Goal: Task Accomplishment & Management: Use online tool/utility

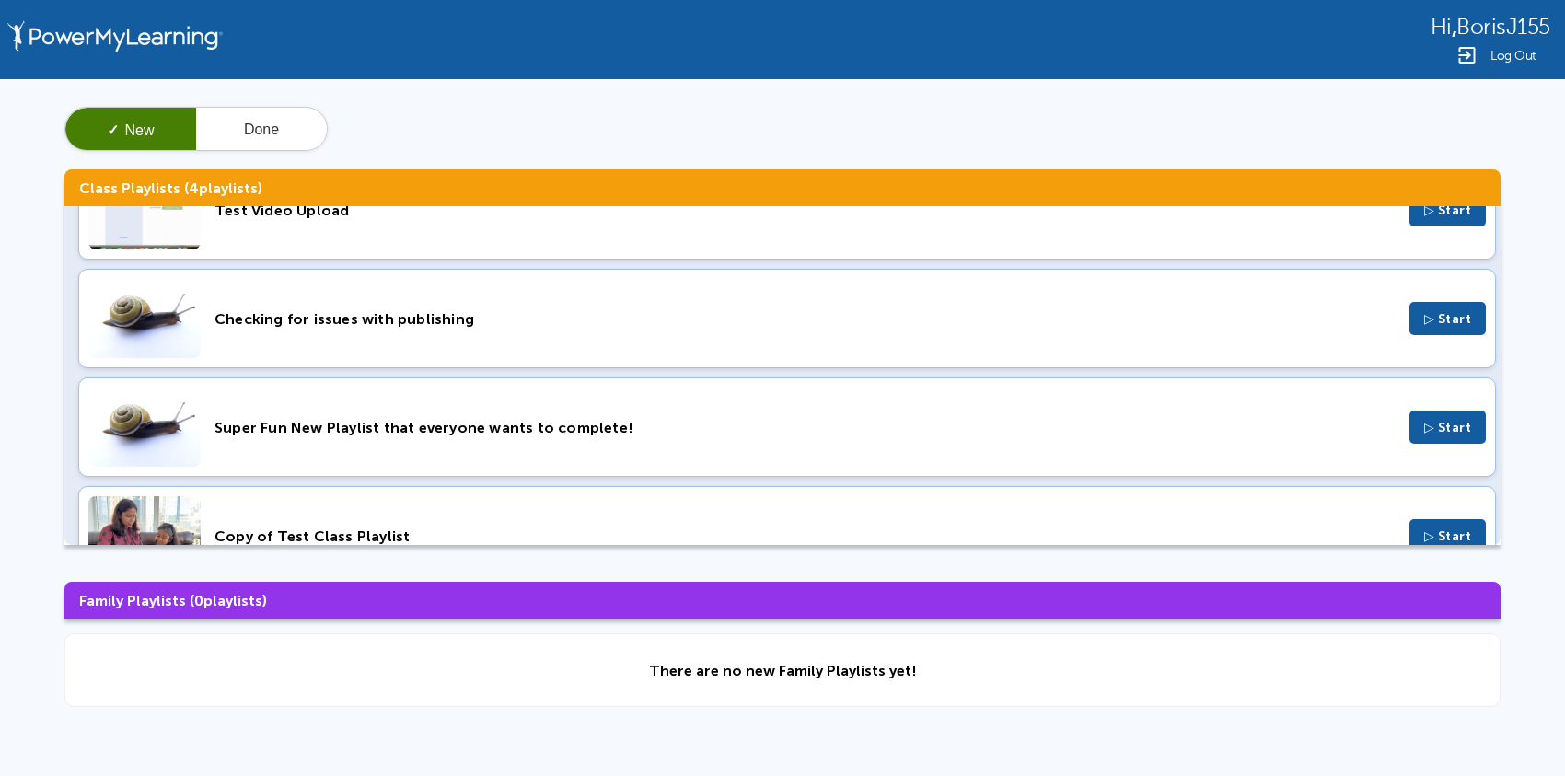
scroll to position [112, 0]
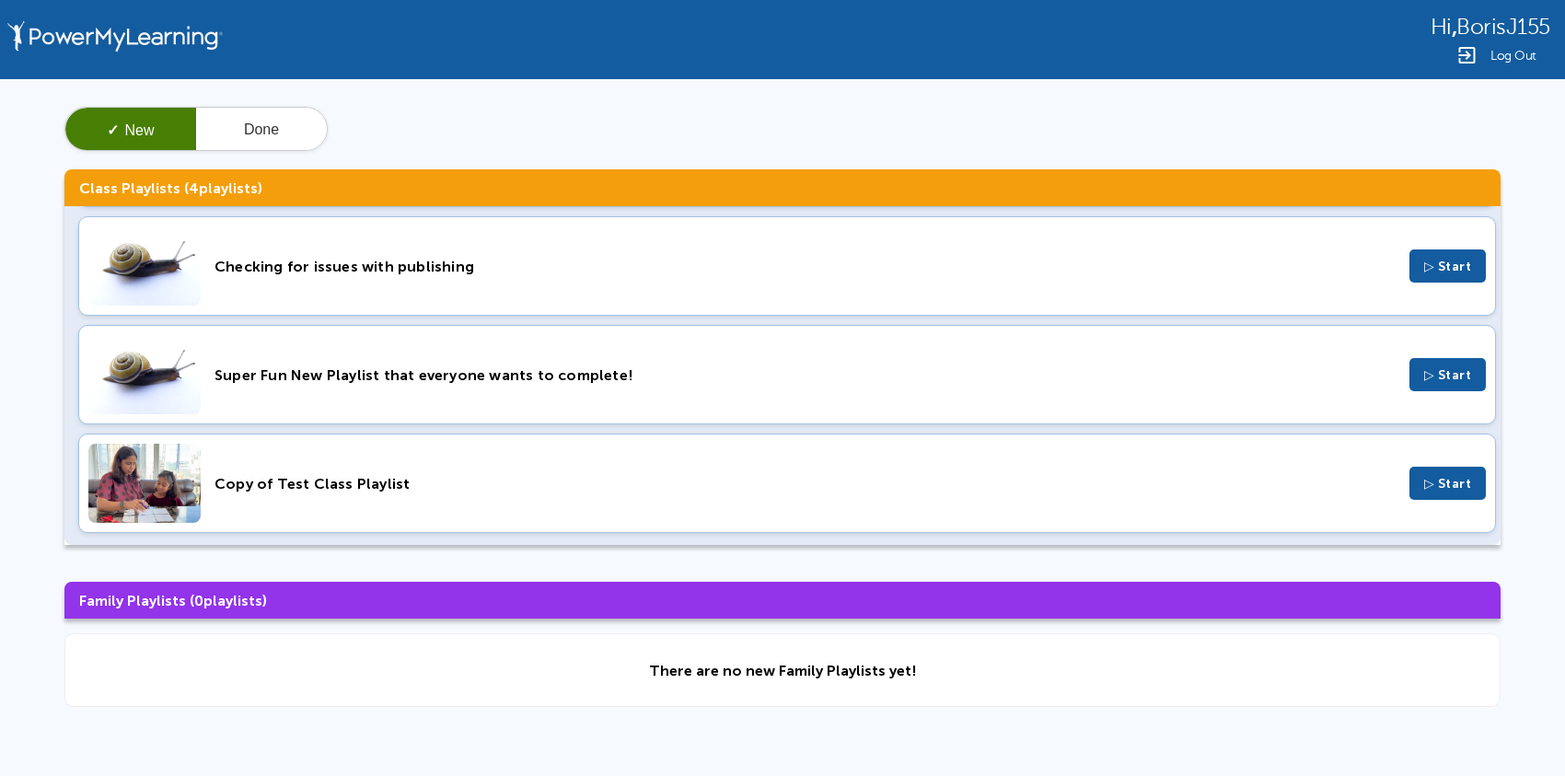
click at [345, 387] on div "Super Fun New Playlist that everyone wants to complete! ▷ Start" at bounding box center [786, 374] width 1417 height 99
click at [267, 127] on button "Done" at bounding box center [261, 130] width 131 height 44
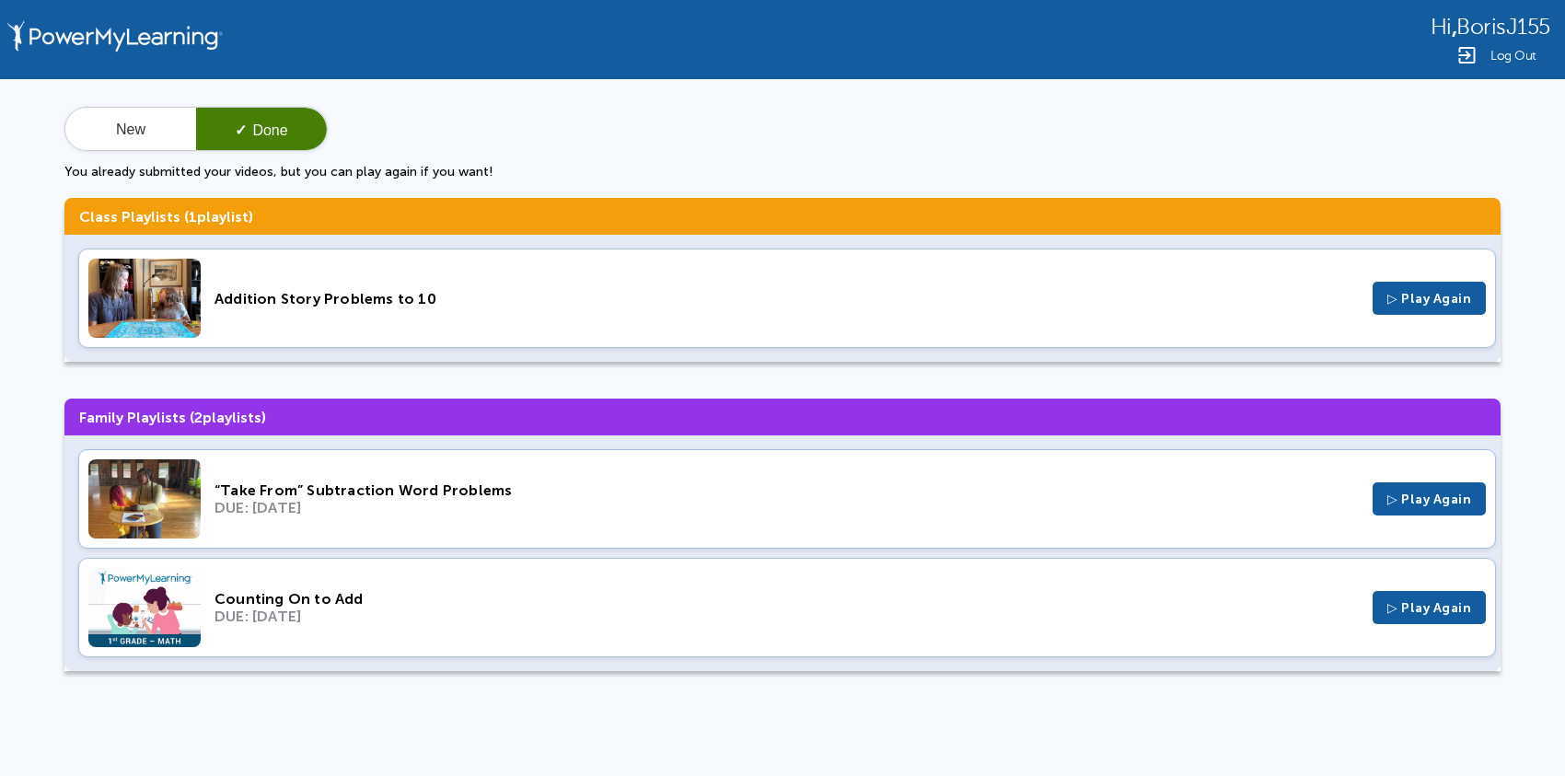
click at [377, 303] on div "Addition Story Problems to 10" at bounding box center [786, 298] width 1144 height 17
click at [153, 127] on button "New" at bounding box center [130, 130] width 131 height 44
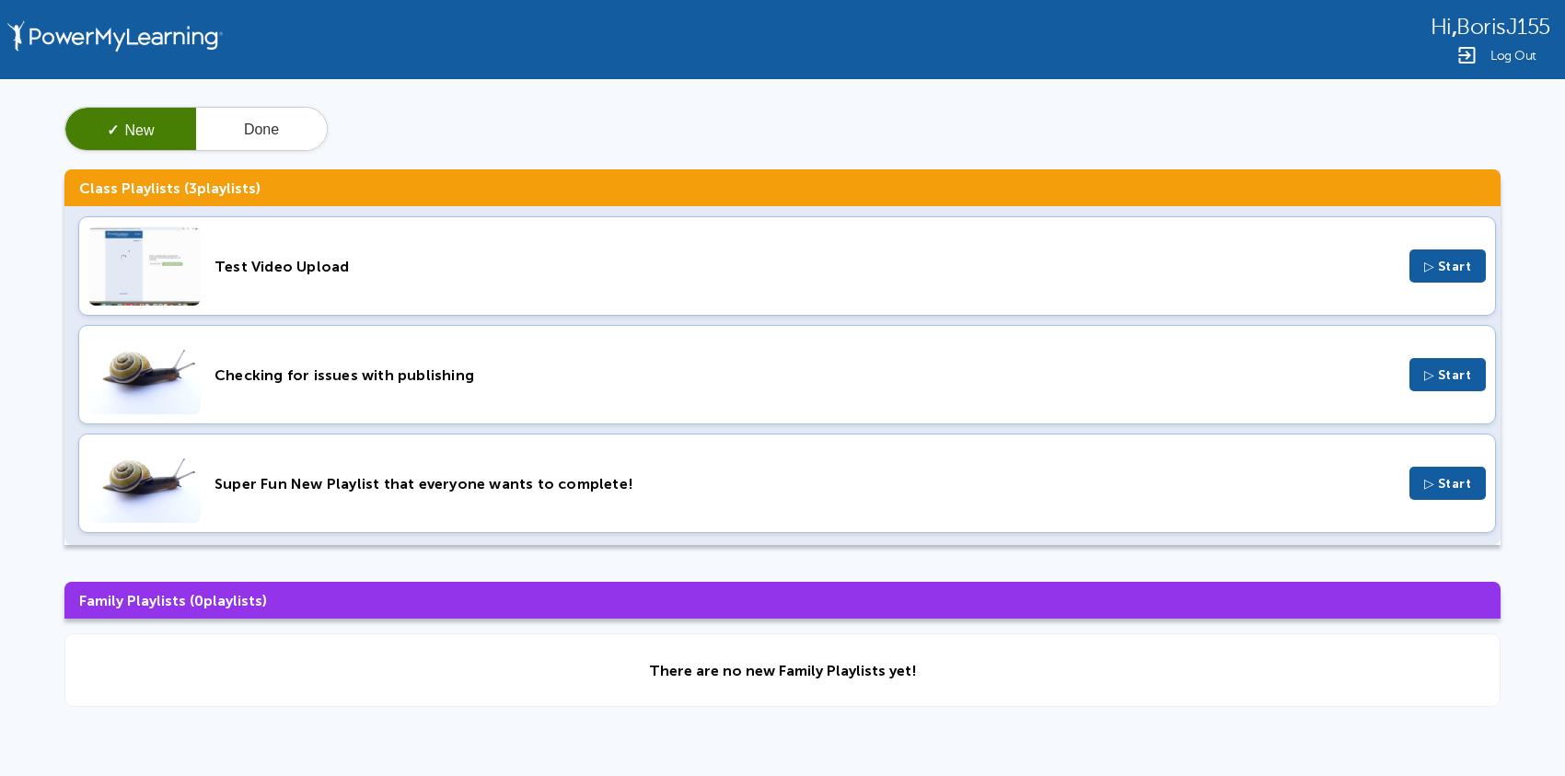
scroll to position [6, 0]
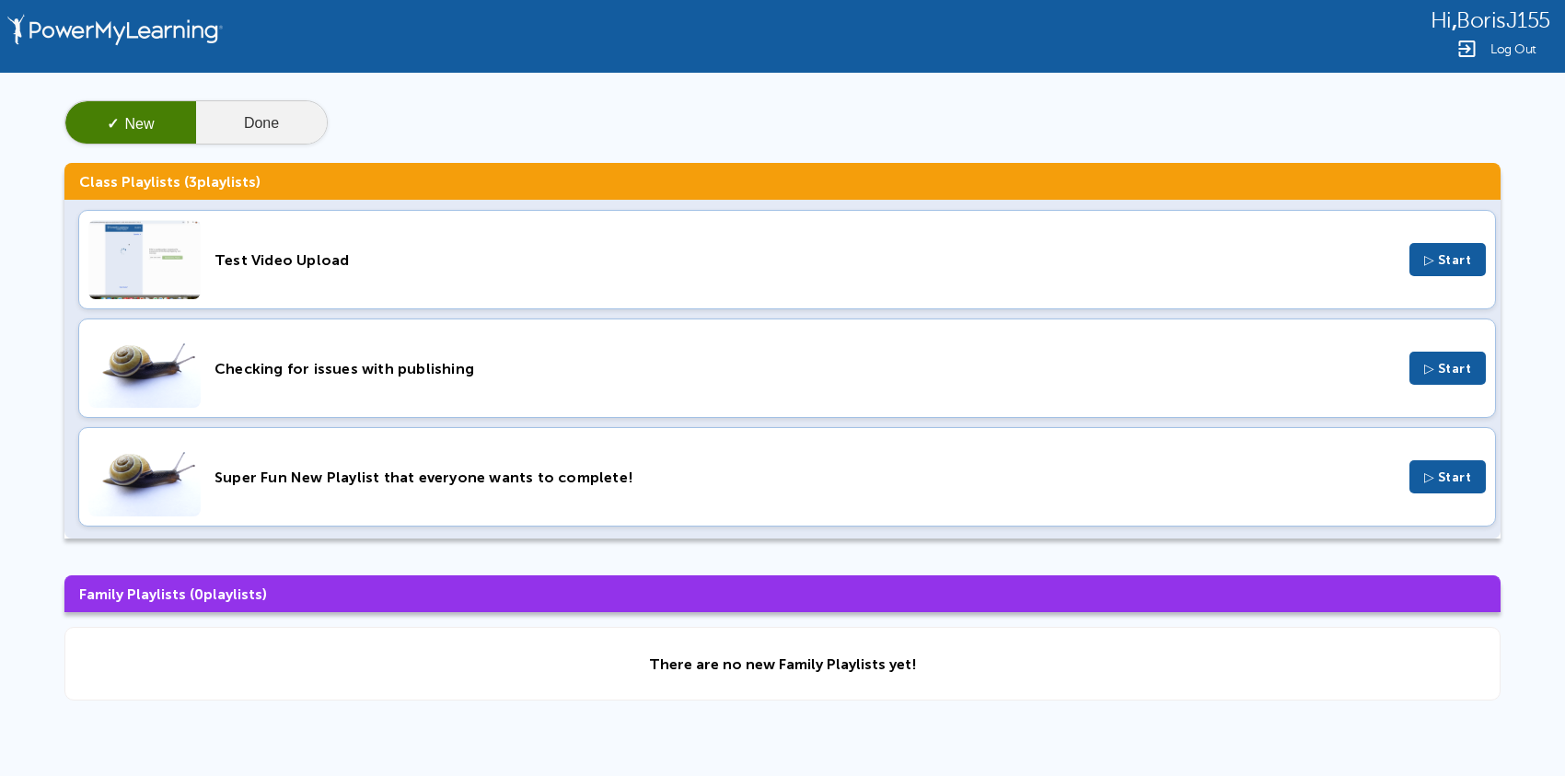
click at [252, 122] on button "Done" at bounding box center [261, 123] width 131 height 44
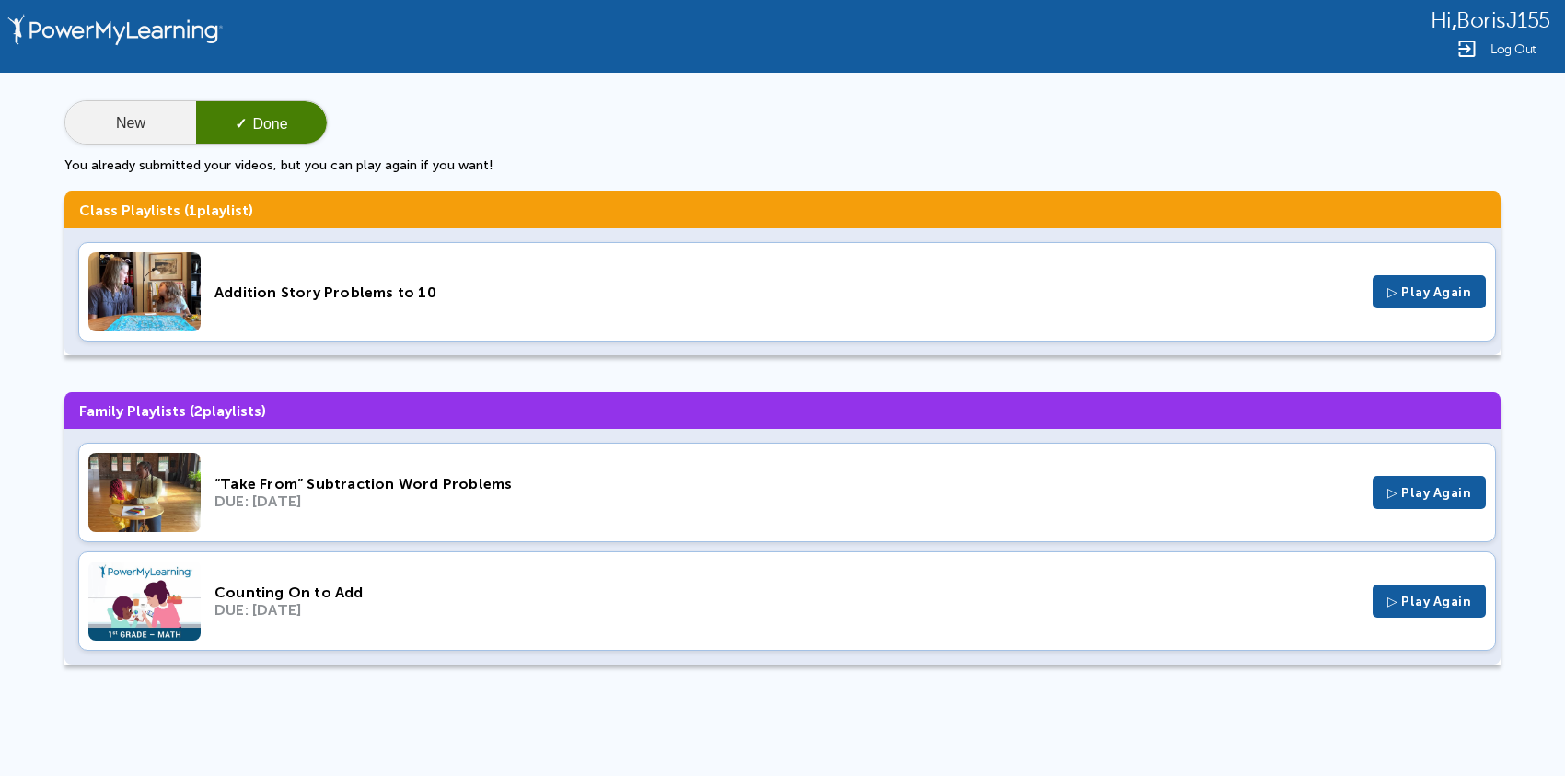
click at [106, 102] on button "New" at bounding box center [130, 123] width 131 height 44
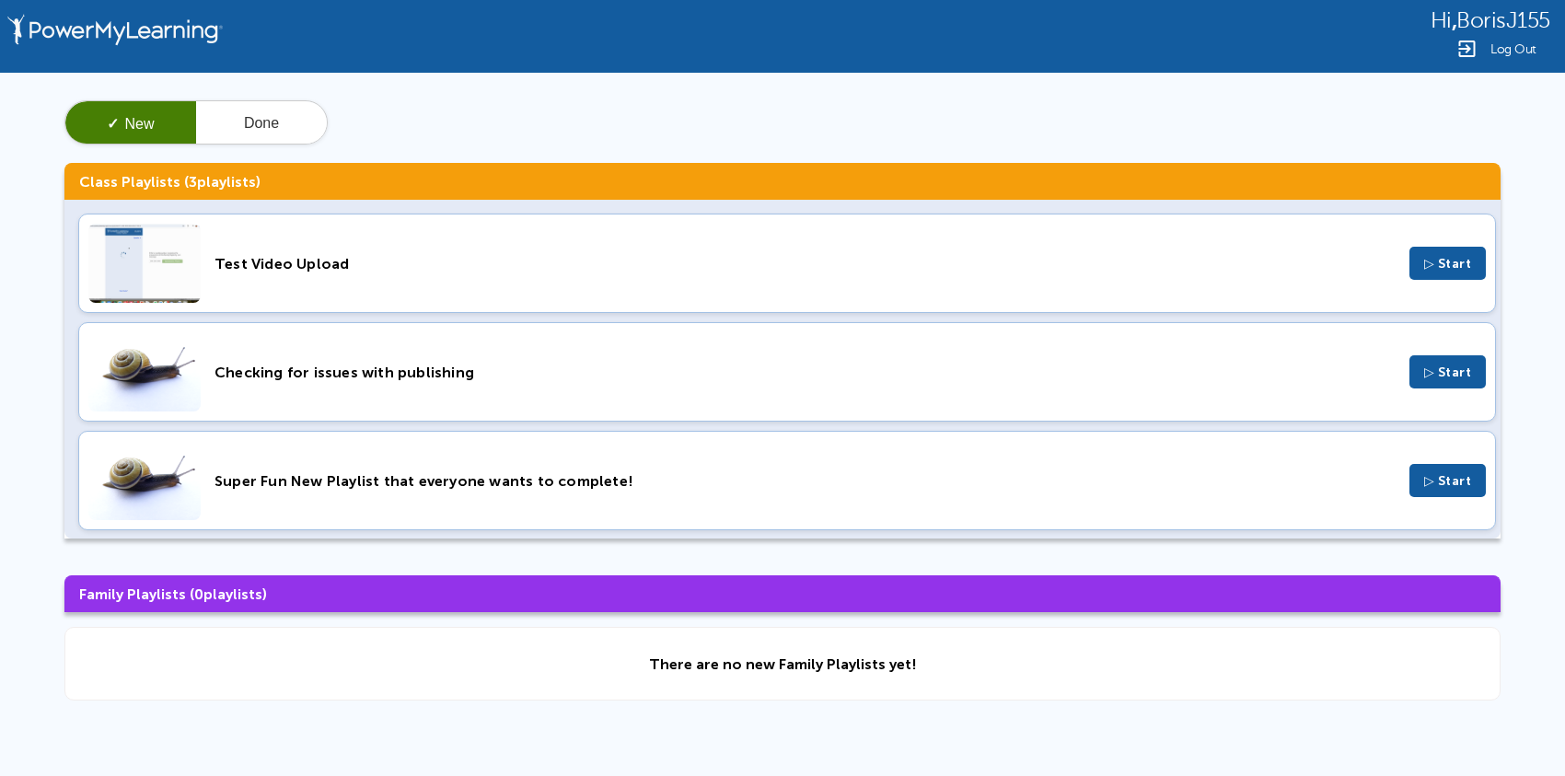
click at [408, 382] on div "Checking for issues with publishing ▷ Start" at bounding box center [786, 371] width 1417 height 99
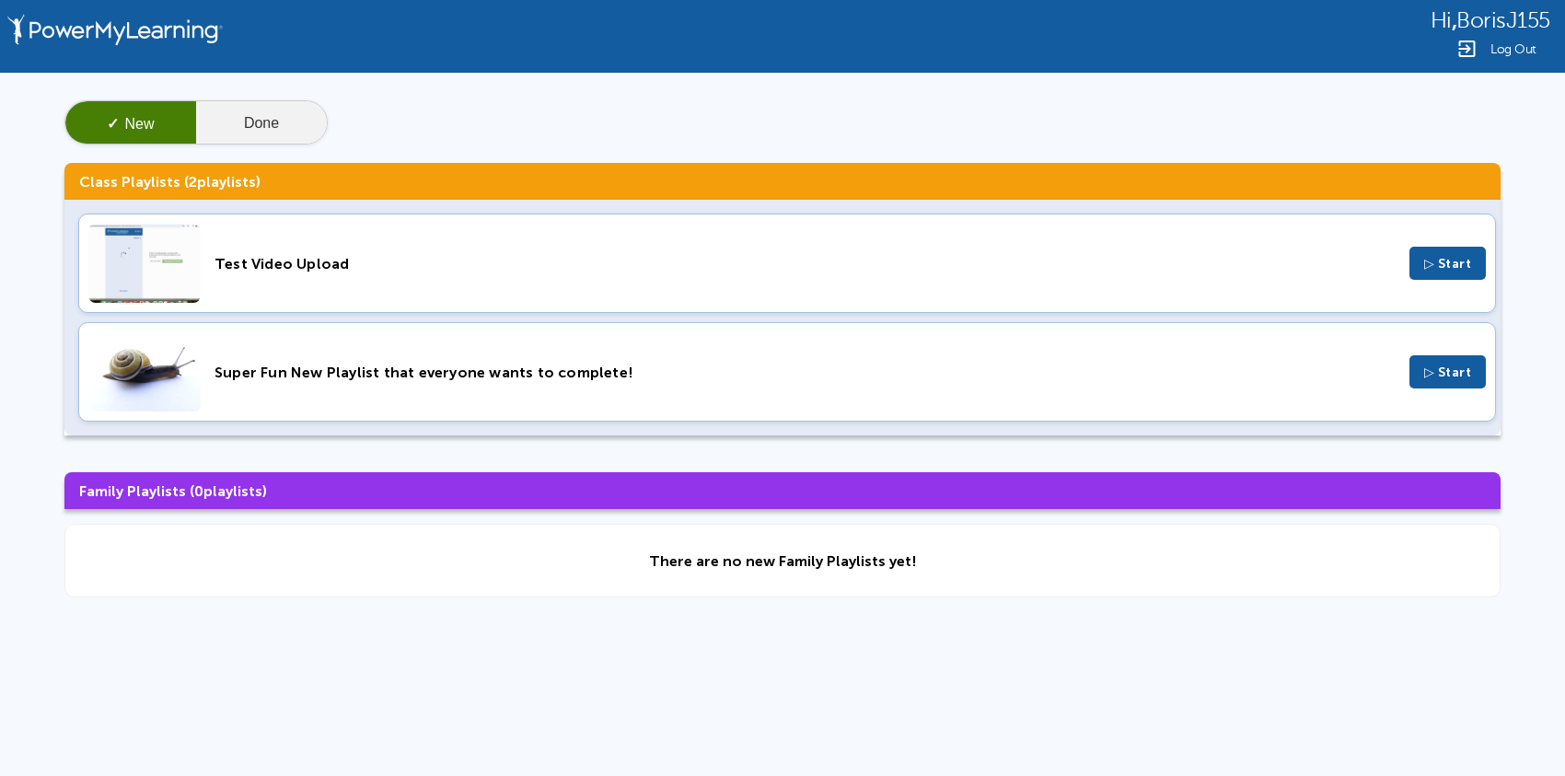
click at [242, 115] on button "Done" at bounding box center [261, 123] width 131 height 44
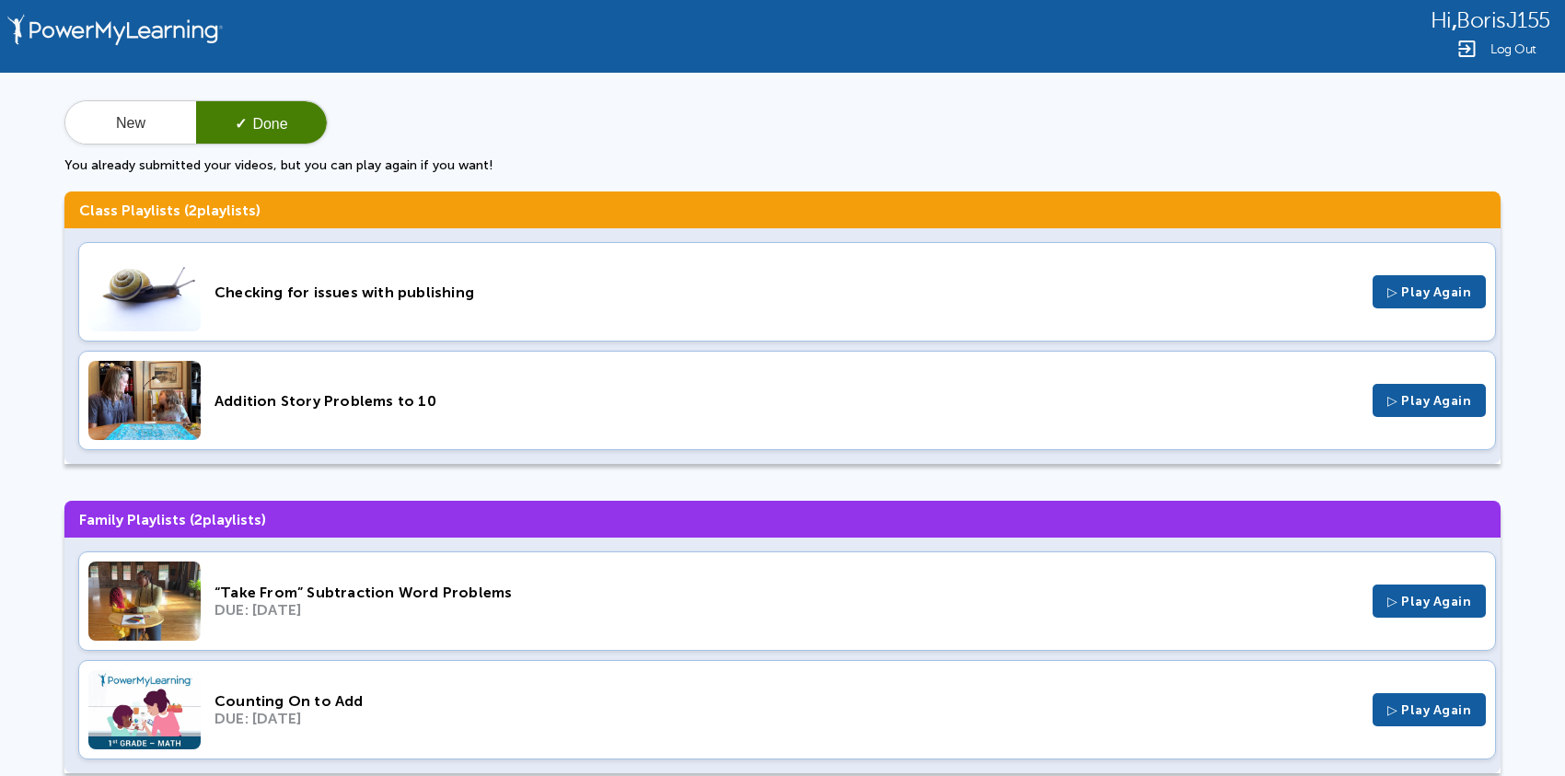
click at [643, 301] on div "Checking for issues with publishing ▷ Play Again" at bounding box center [786, 291] width 1417 height 99
click at [153, 121] on button "New" at bounding box center [130, 123] width 131 height 44
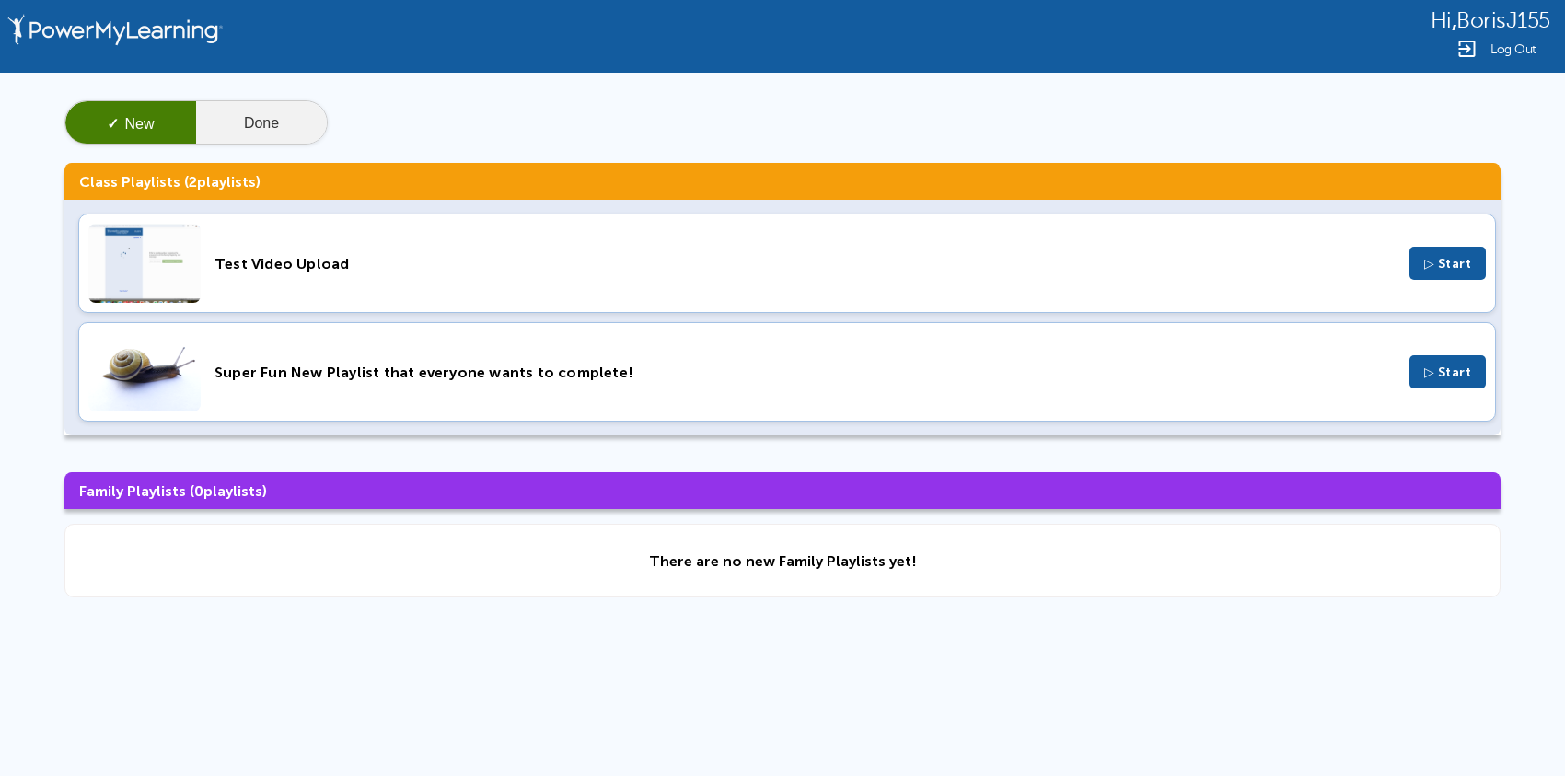
click at [253, 120] on button "Done" at bounding box center [261, 123] width 131 height 44
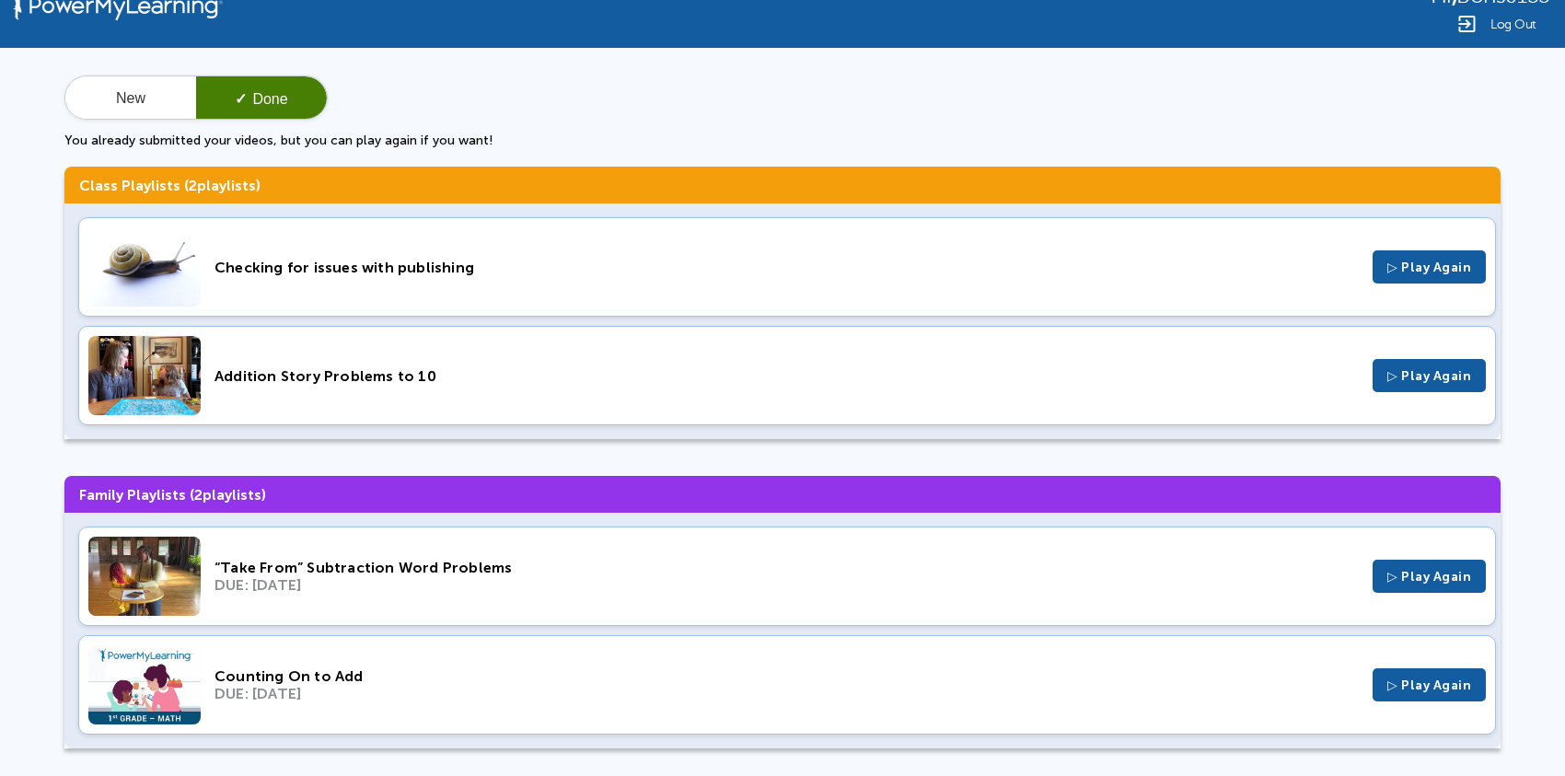
scroll to position [46, 0]
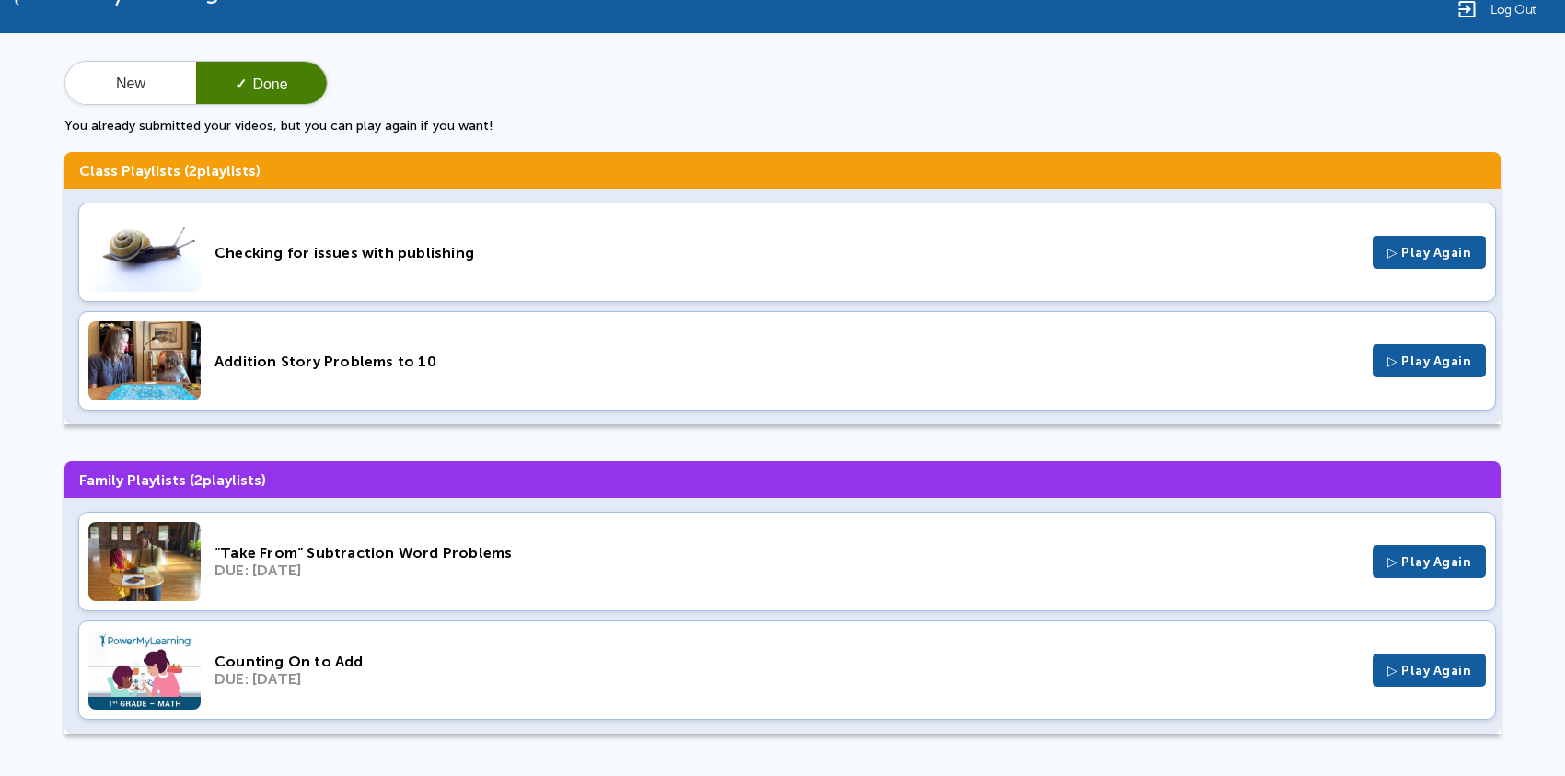
click at [110, 77] on button "New" at bounding box center [130, 84] width 131 height 44
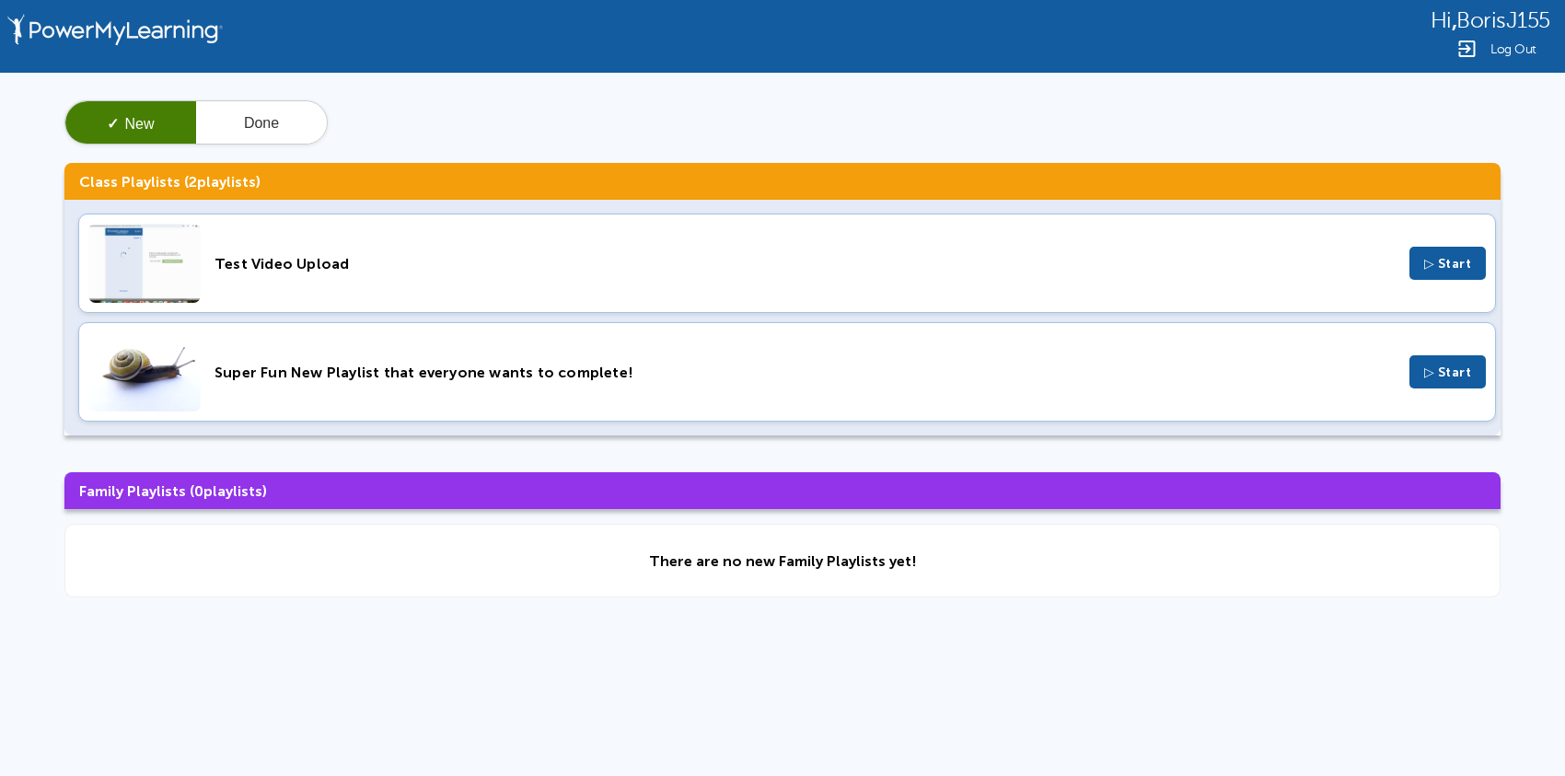
scroll to position [6, 0]
click at [245, 132] on button "Done" at bounding box center [261, 123] width 131 height 44
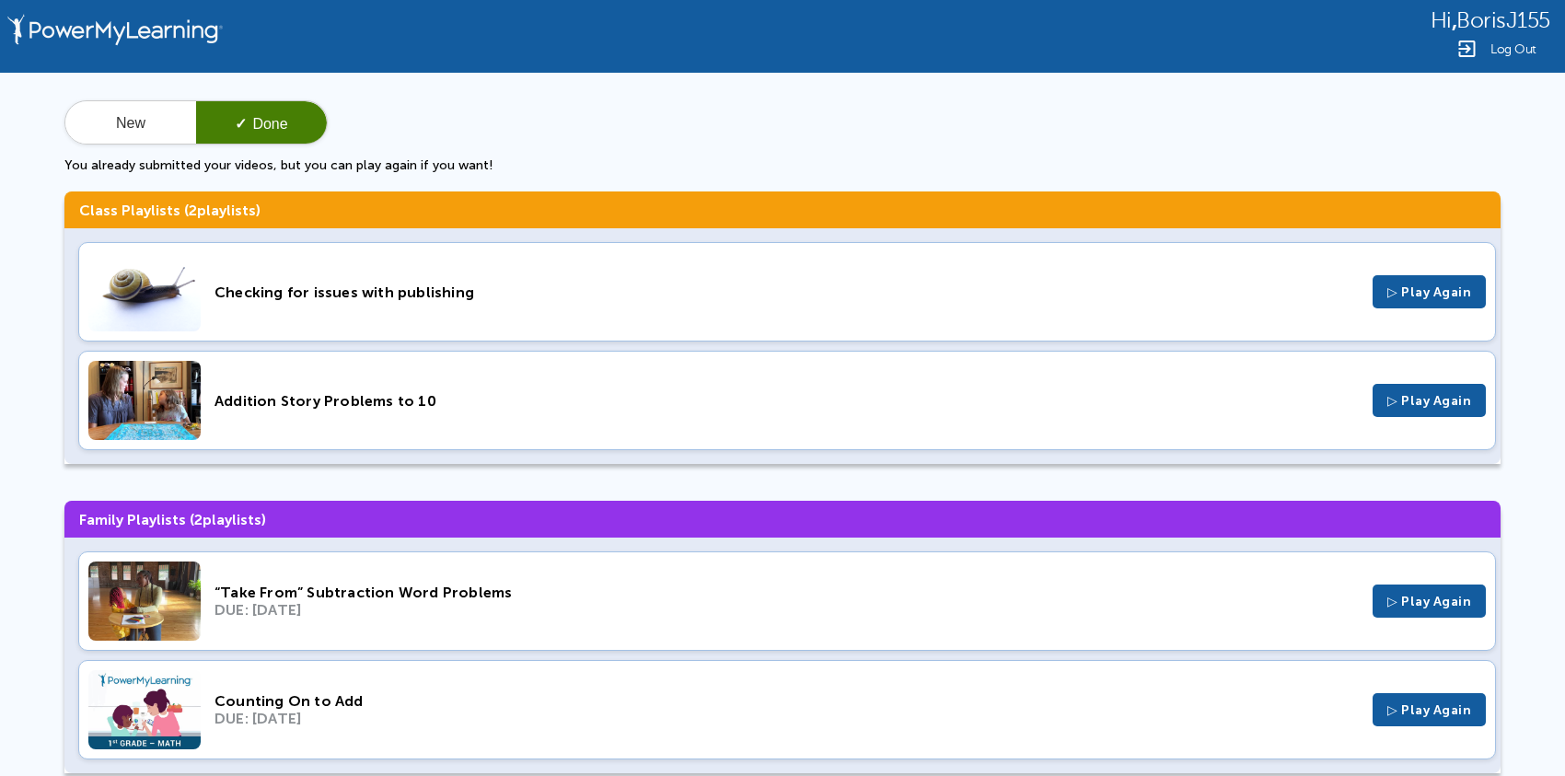
click at [407, 291] on div "Checking for issues with publishing" at bounding box center [786, 291] width 1144 height 17
click at [169, 104] on button "New" at bounding box center [130, 123] width 131 height 44
